Goal: Navigation & Orientation: Go to known website

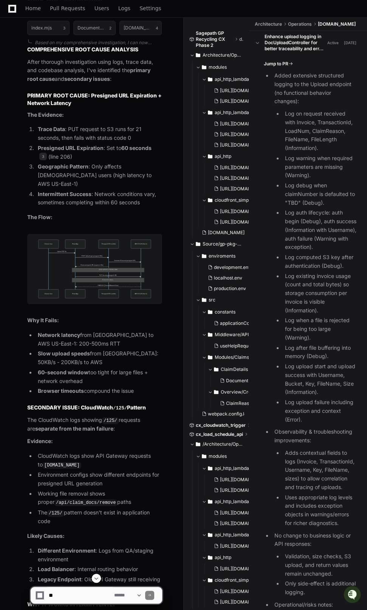
scroll to position [8721, 0]
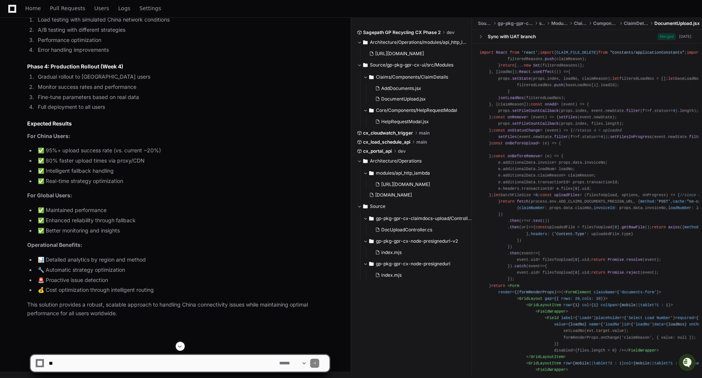
scroll to position [15733, 0]
